Goal: Task Accomplishment & Management: Use online tool/utility

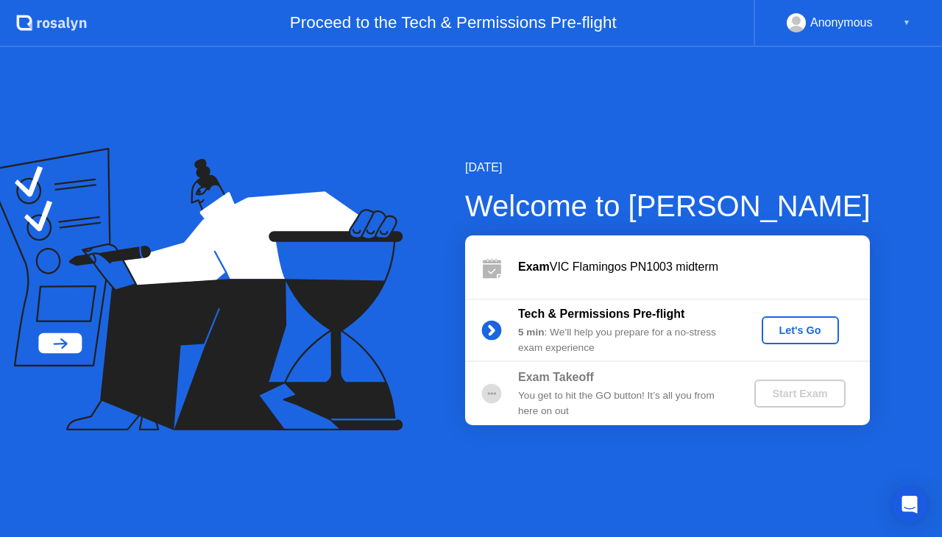
click at [784, 331] on div "Let's Go" at bounding box center [800, 331] width 65 height 12
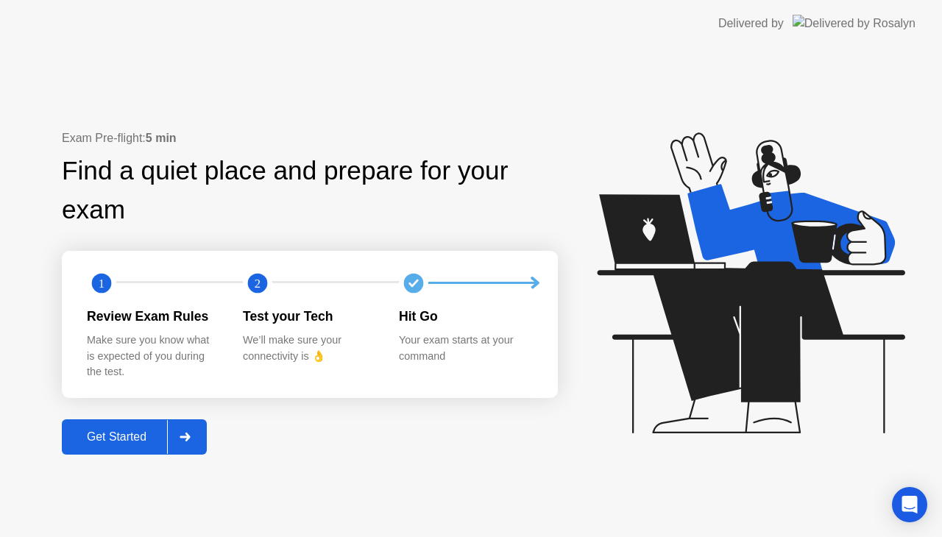
click at [194, 444] on div at bounding box center [184, 437] width 35 height 34
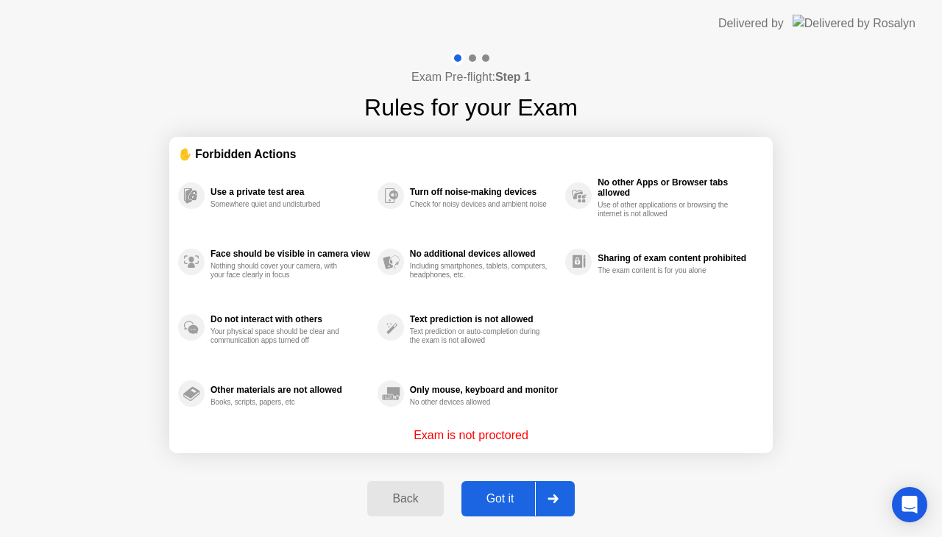
click at [552, 502] on icon at bounding box center [553, 499] width 11 height 9
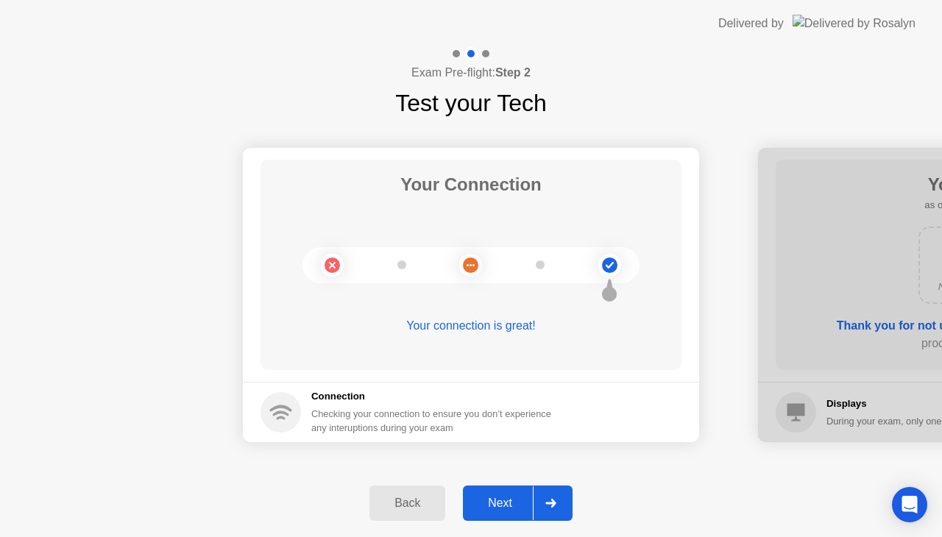
click at [552, 502] on icon at bounding box center [550, 503] width 10 height 9
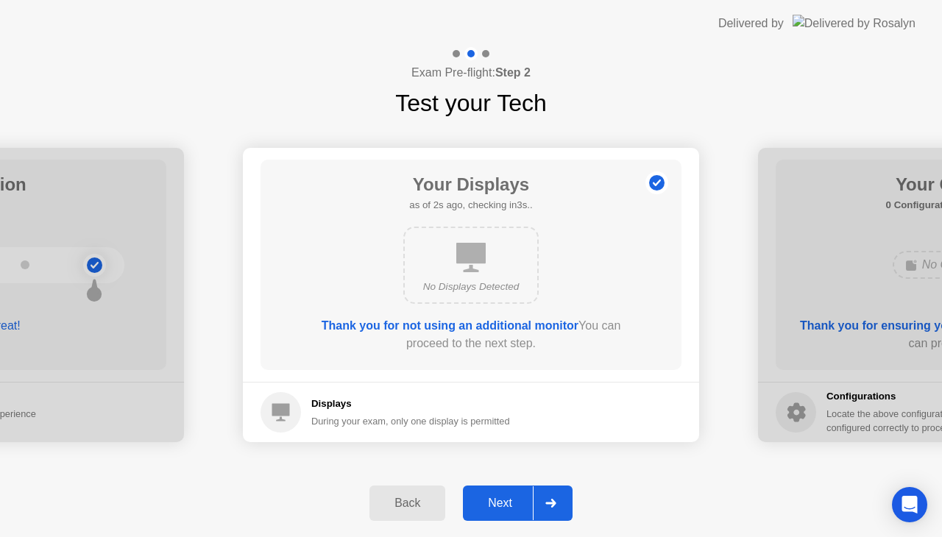
click at [552, 502] on icon at bounding box center [550, 503] width 10 height 9
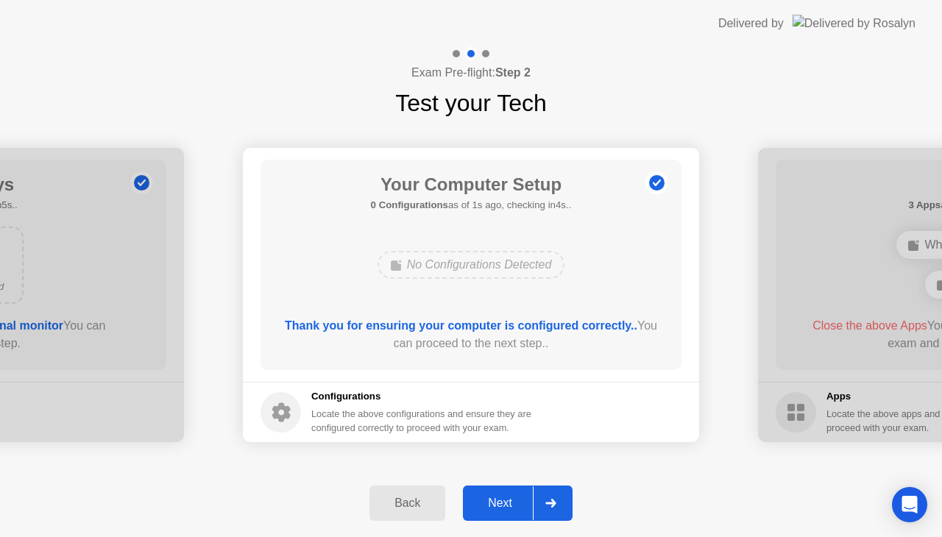
click at [552, 502] on icon at bounding box center [550, 503] width 10 height 9
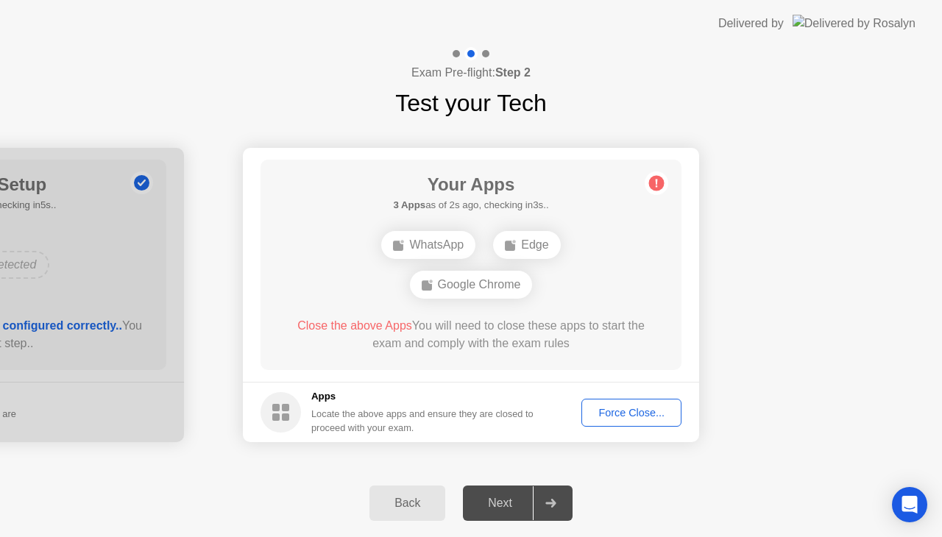
click at [648, 414] on div "Force Close..." at bounding box center [632, 413] width 90 height 12
click at [627, 407] on div "Force Close..." at bounding box center [632, 413] width 90 height 12
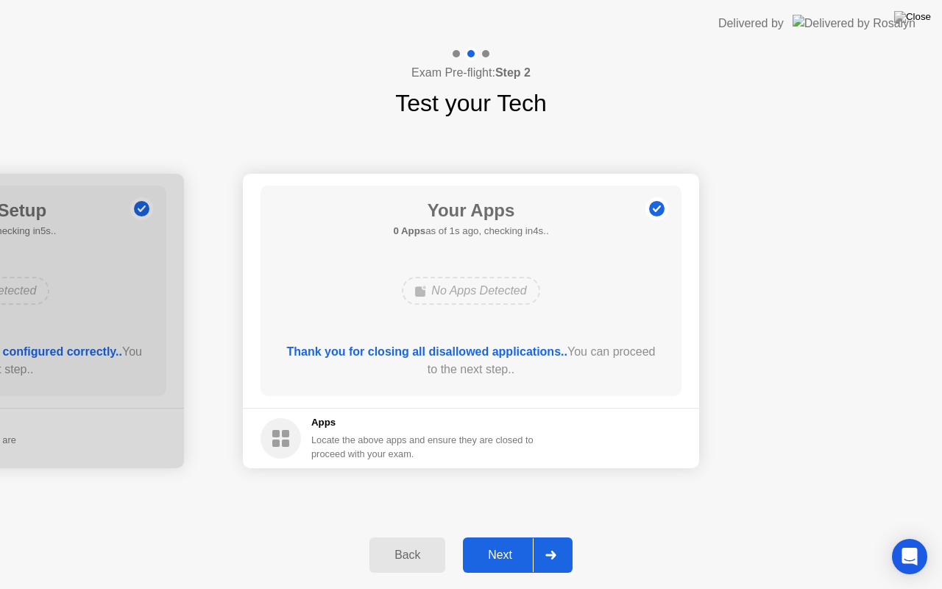
click at [551, 536] on icon at bounding box center [550, 554] width 10 height 9
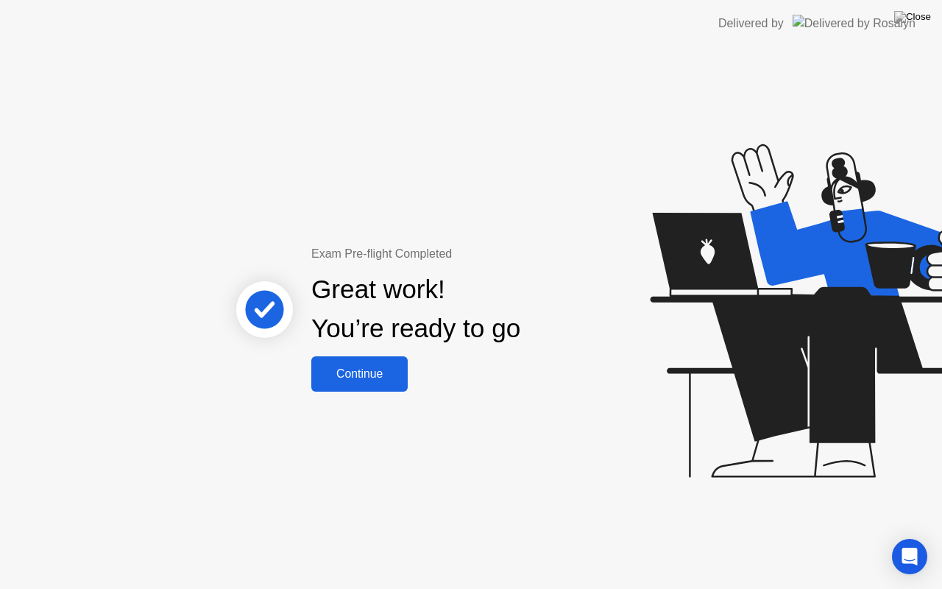
click at [354, 377] on div "Continue" at bounding box center [360, 373] width 88 height 13
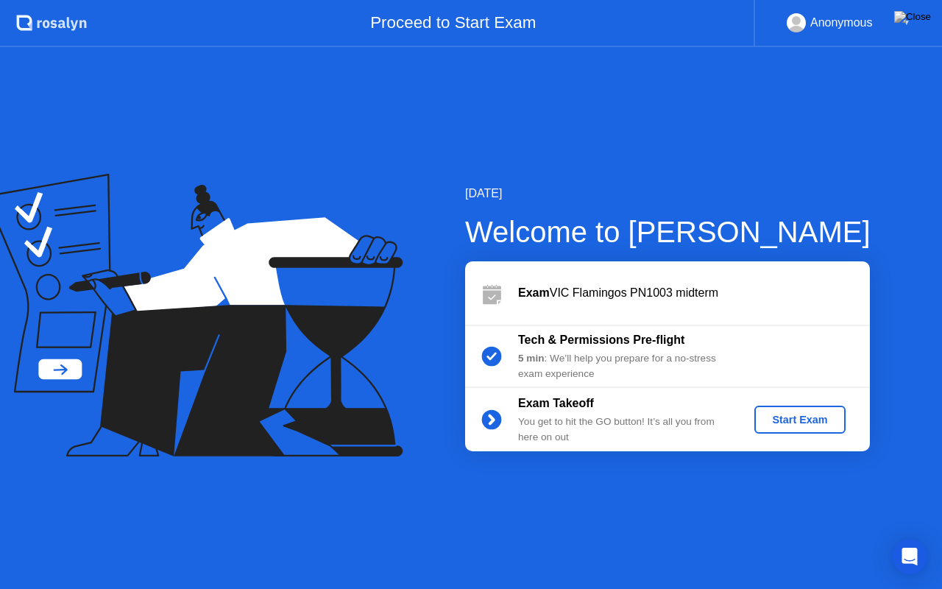
click at [787, 421] on div "Start Exam" at bounding box center [799, 420] width 79 height 12
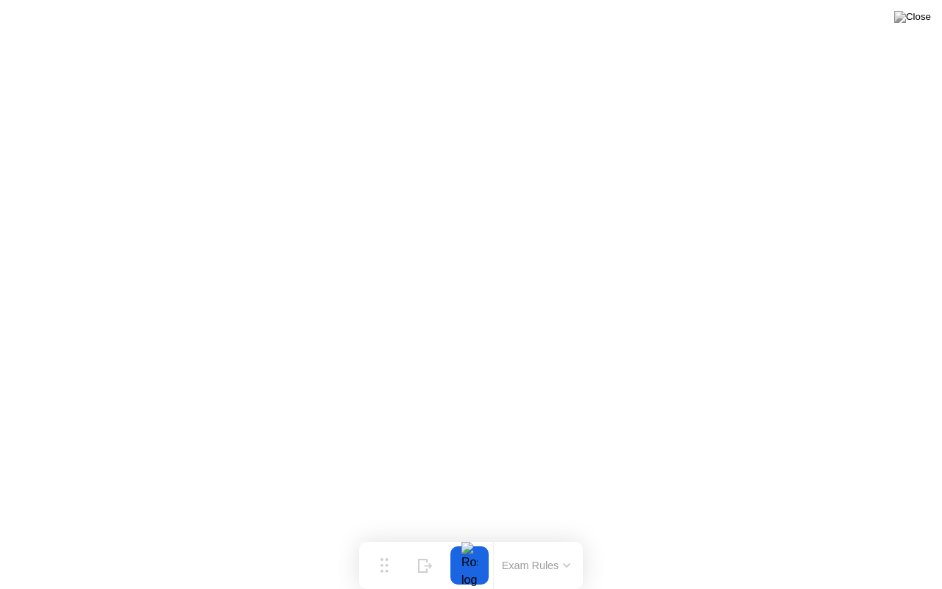
click at [548, 536] on button "Exam Rules" at bounding box center [536, 565] width 78 height 13
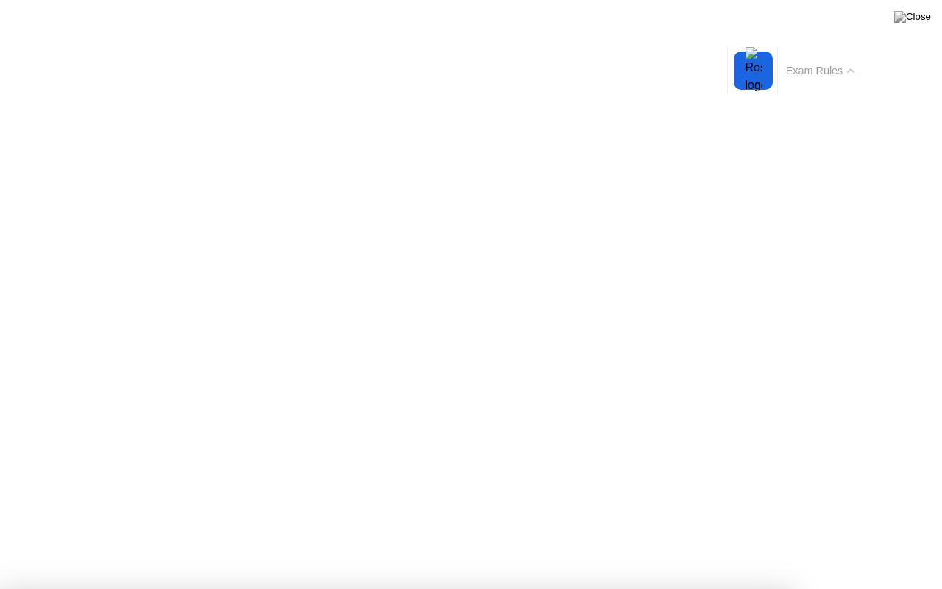
click at [853, 69] on icon at bounding box center [850, 70] width 7 height 4
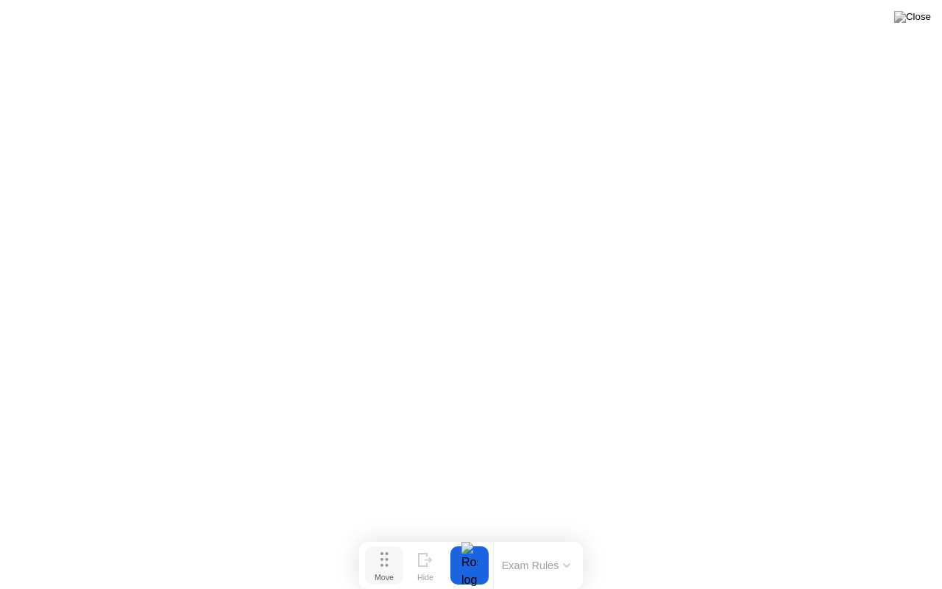
click at [379, 536] on button "Move" at bounding box center [384, 565] width 38 height 38
click at [427, 536] on div "Hide" at bounding box center [425, 577] width 16 height 9
